Goal: Information Seeking & Learning: Learn about a topic

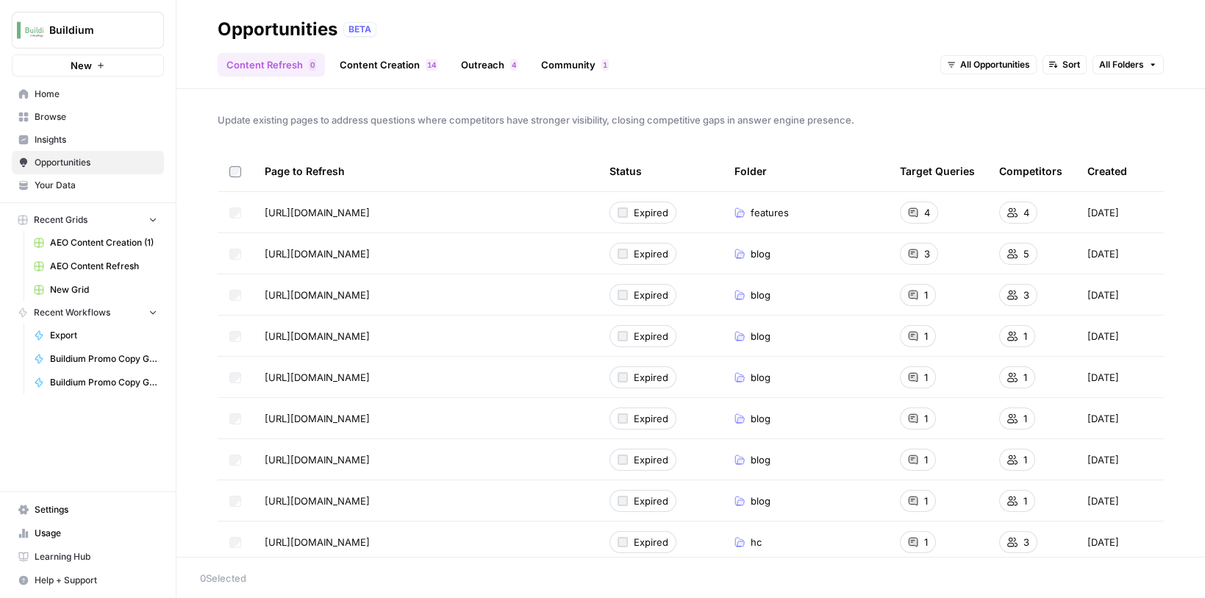
click at [58, 136] on span "Insights" at bounding box center [96, 139] width 123 height 13
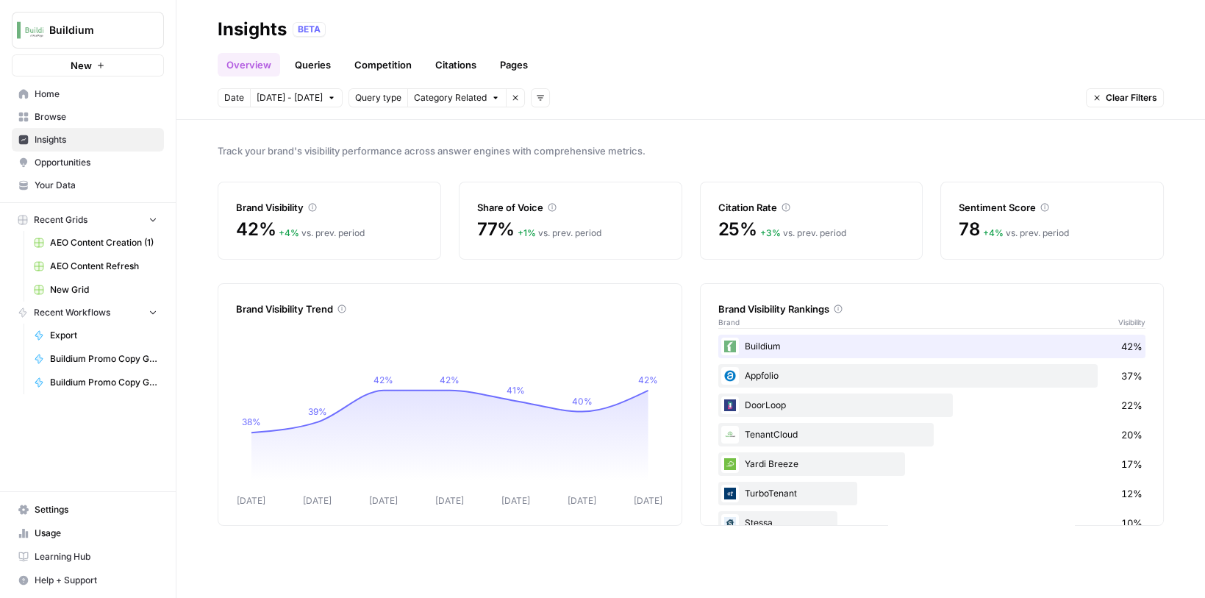
click at [318, 67] on link "Queries" at bounding box center [313, 65] width 54 height 24
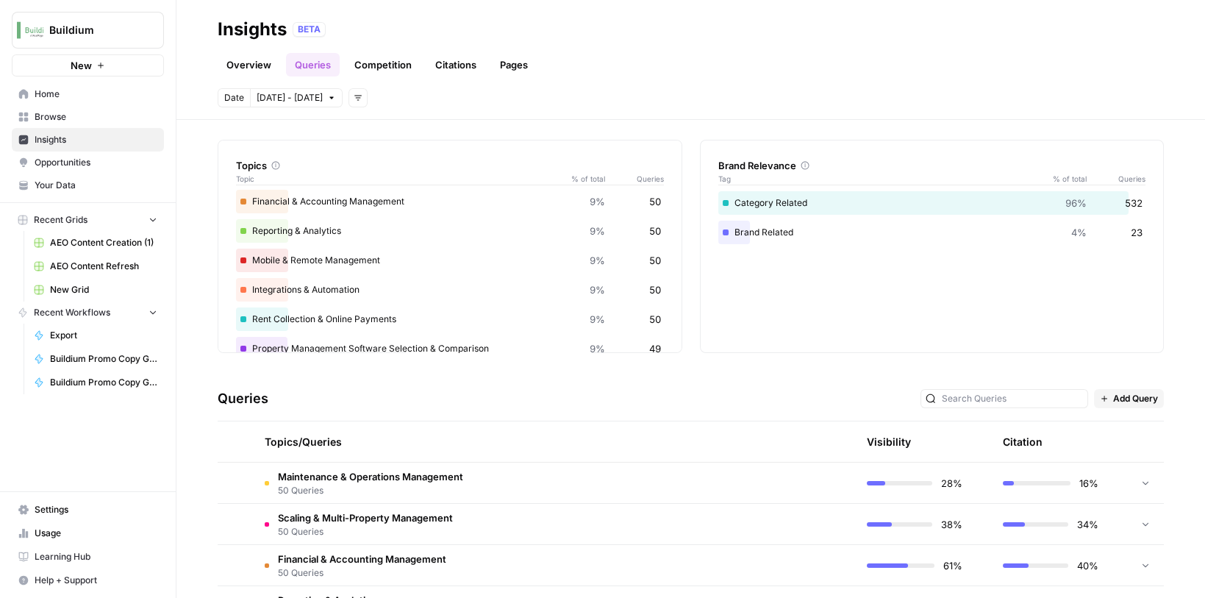
scroll to position [54, 0]
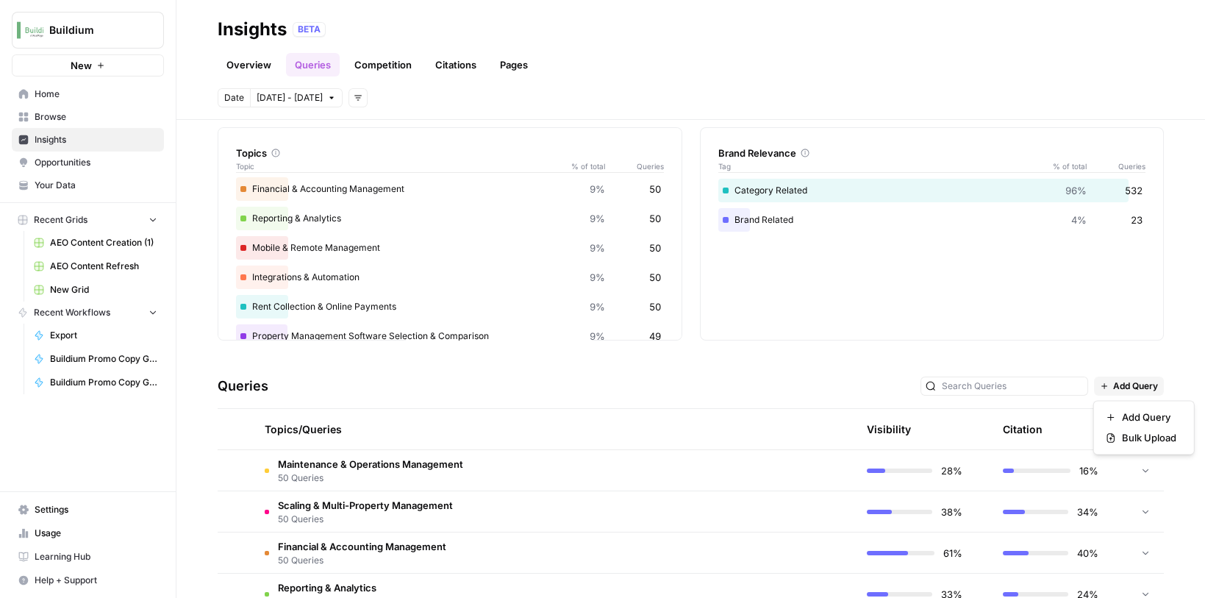
click at [1109, 389] on button "Add Query" at bounding box center [1129, 386] width 70 height 19
click at [838, 357] on div "Explore the topics and queries driving answer engine visibility, with insights …" at bounding box center [691, 359] width 1029 height 478
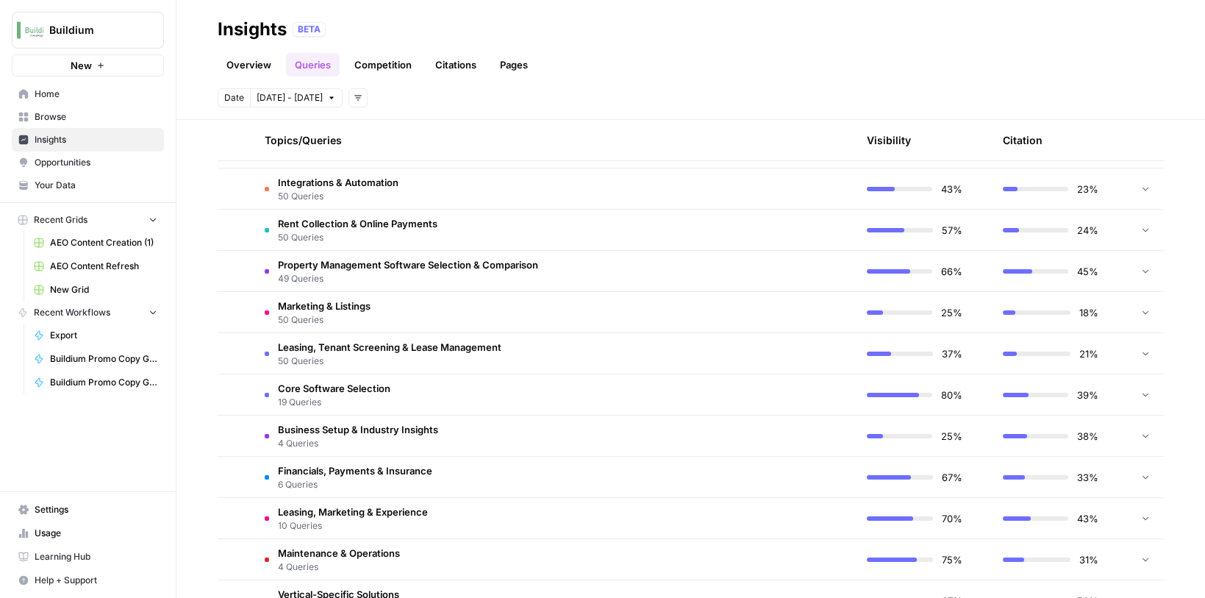
scroll to position [559, 0]
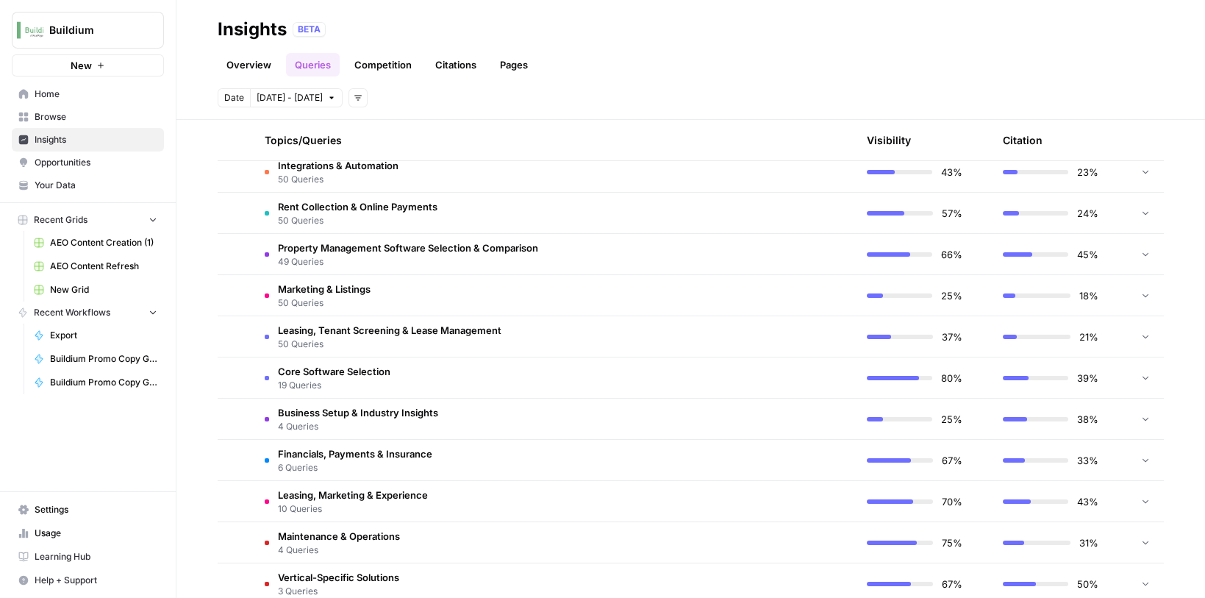
click at [449, 417] on td "Business Setup & Industry Insights 4 Queries" at bounding box center [484, 419] width 463 height 40
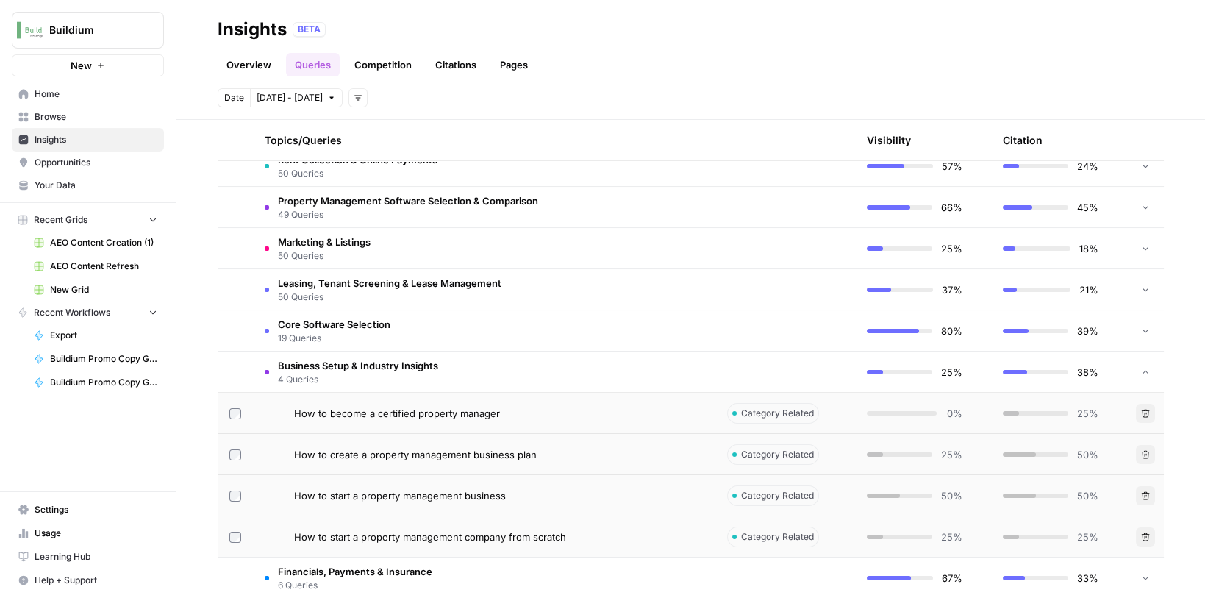
scroll to position [621, 0]
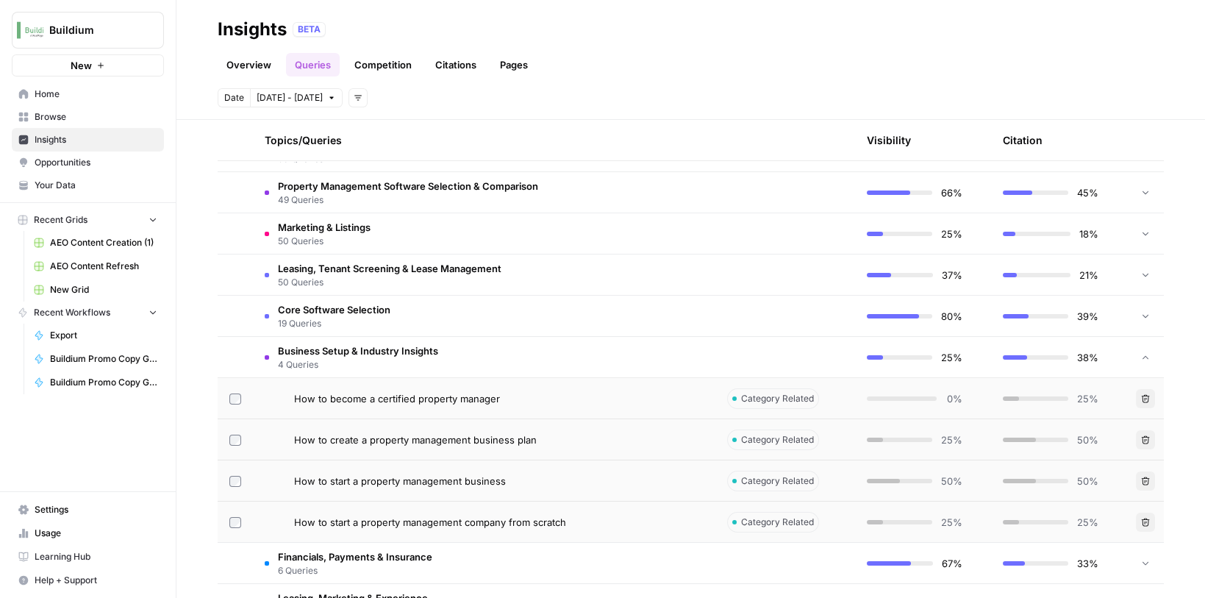
click at [397, 302] on td "Core Software Selection 19 Queries" at bounding box center [484, 316] width 463 height 40
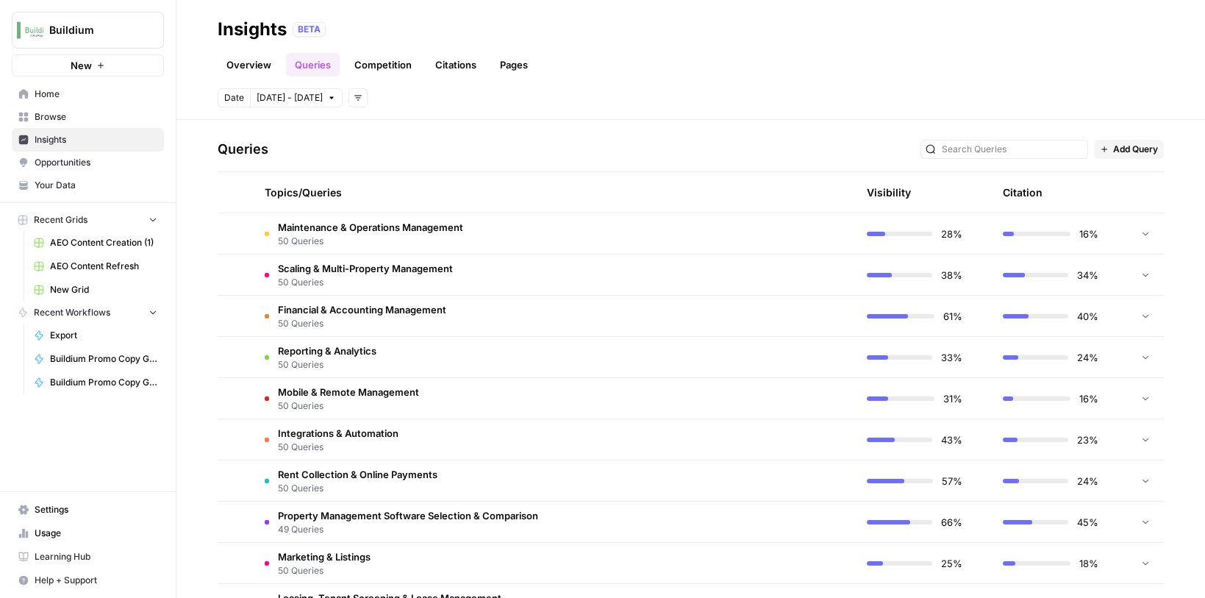
scroll to position [290, 0]
click at [399, 242] on span "50 Queries" at bounding box center [370, 241] width 185 height 13
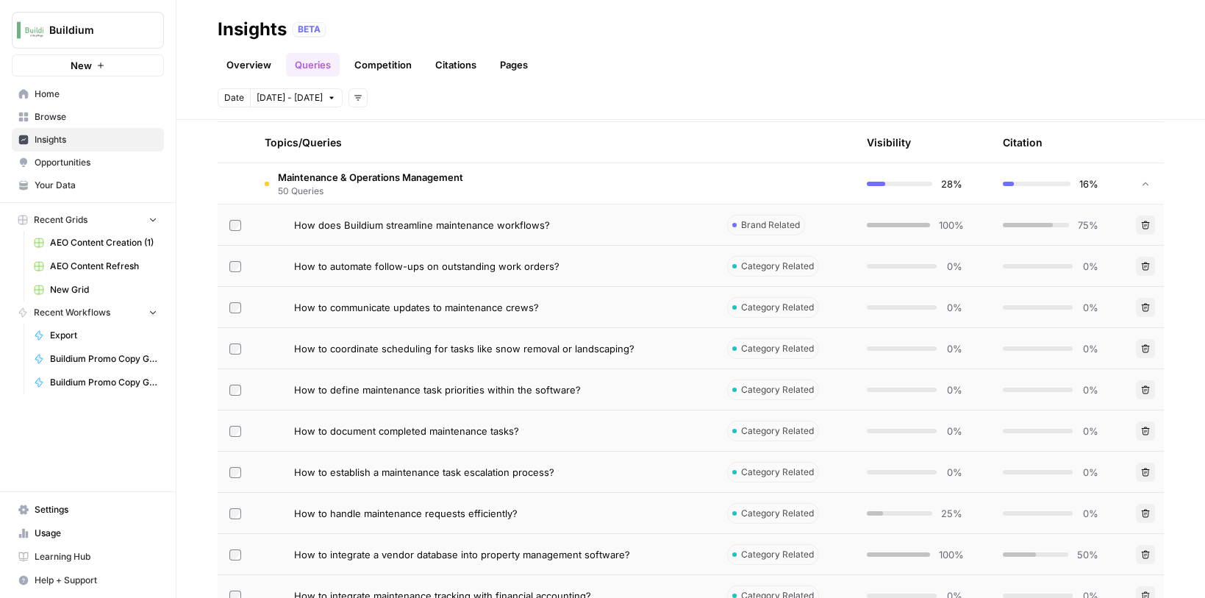
scroll to position [343, 0]
click at [399, 263] on span "How to automate follow-ups on outstanding work orders?" at bounding box center [426, 264] width 265 height 15
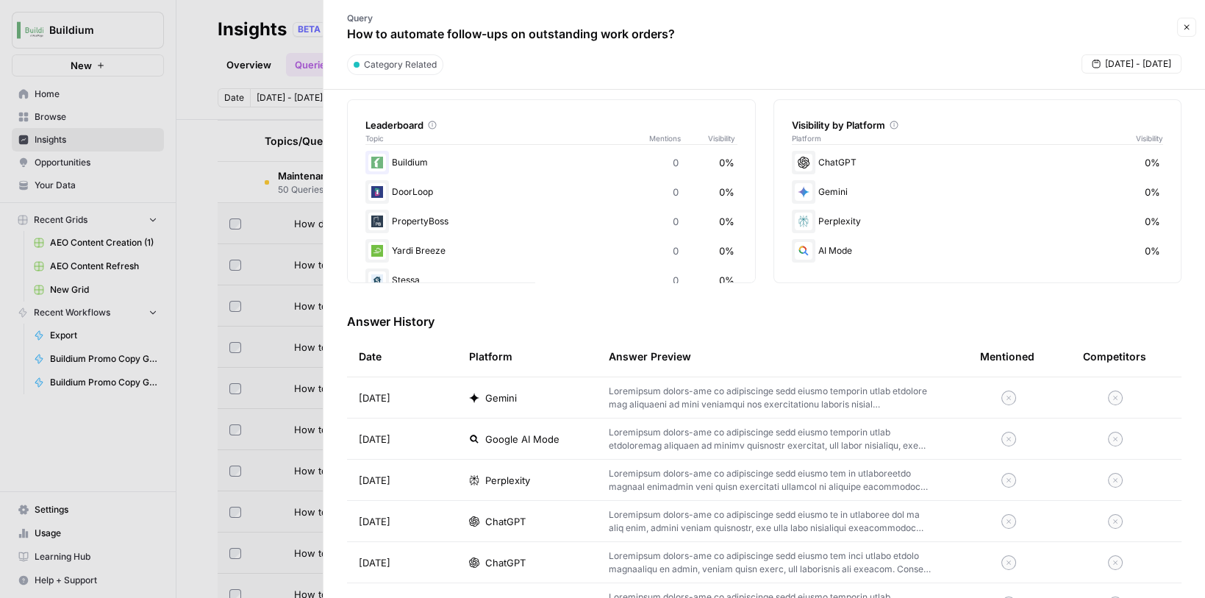
scroll to position [231, 0]
click at [1188, 21] on button "Close" at bounding box center [1186, 27] width 19 height 19
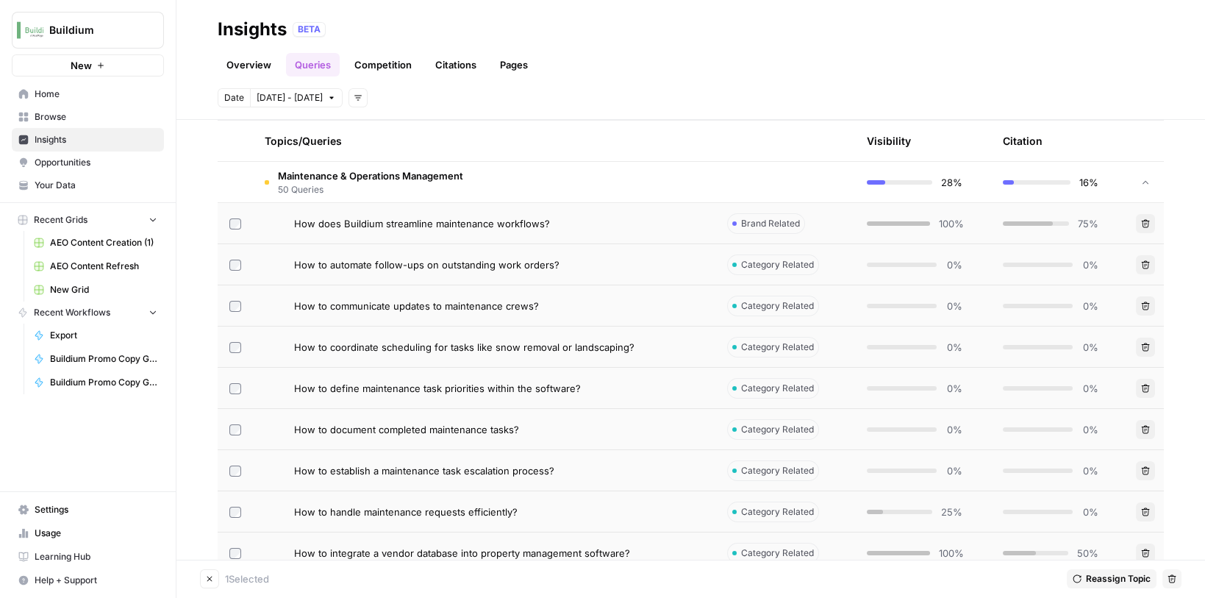
click at [1118, 582] on span "Reassign Topic" at bounding box center [1118, 578] width 65 height 13
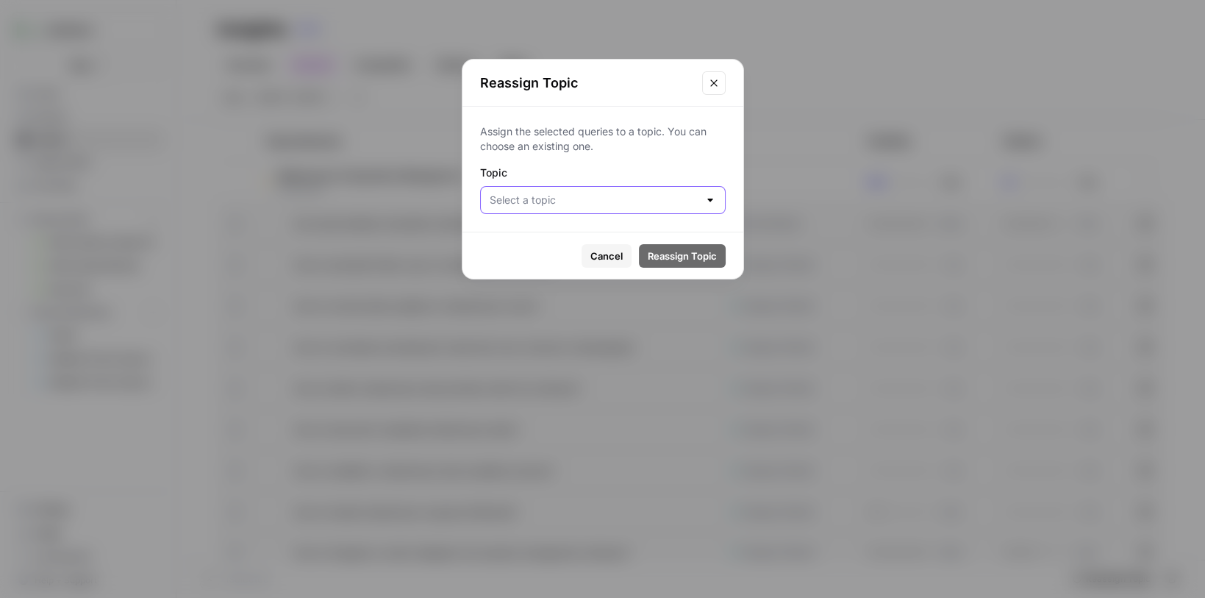
click at [610, 199] on input "Topic" at bounding box center [594, 200] width 209 height 15
click at [635, 142] on p "Assign the selected queries to a topic. You can choose an existing one." at bounding box center [603, 138] width 246 height 29
click at [602, 254] on span "Cancel" at bounding box center [607, 256] width 32 height 15
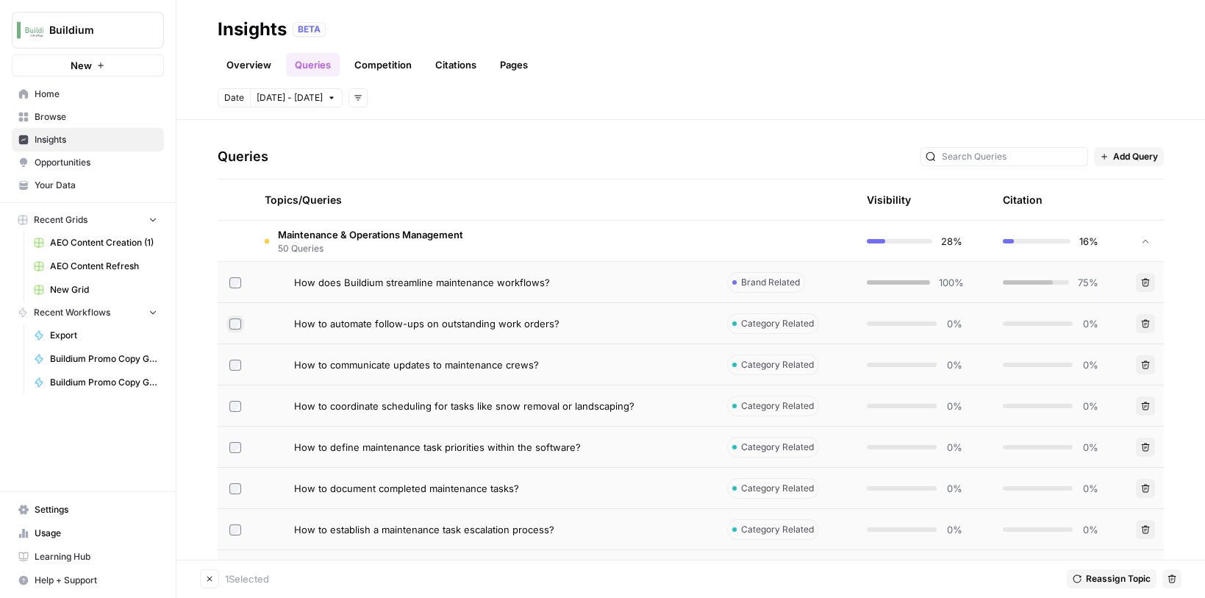
scroll to position [276, 0]
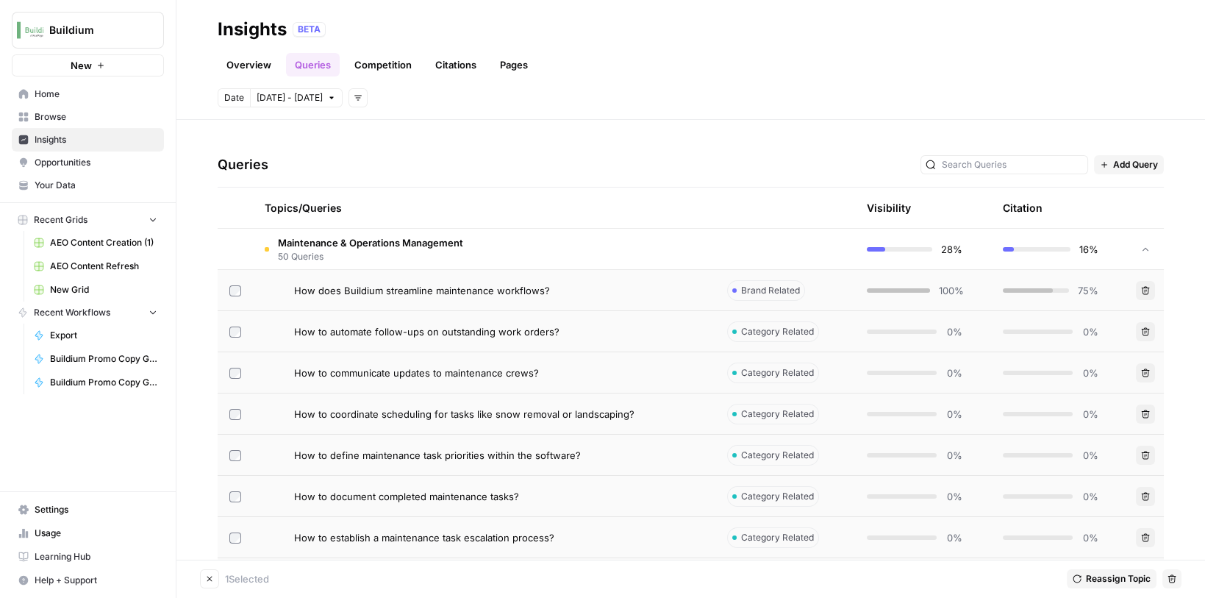
click at [1110, 198] on th "Citation" at bounding box center [1059, 208] width 136 height 40
